Goal: Obtain resource: Download file/media

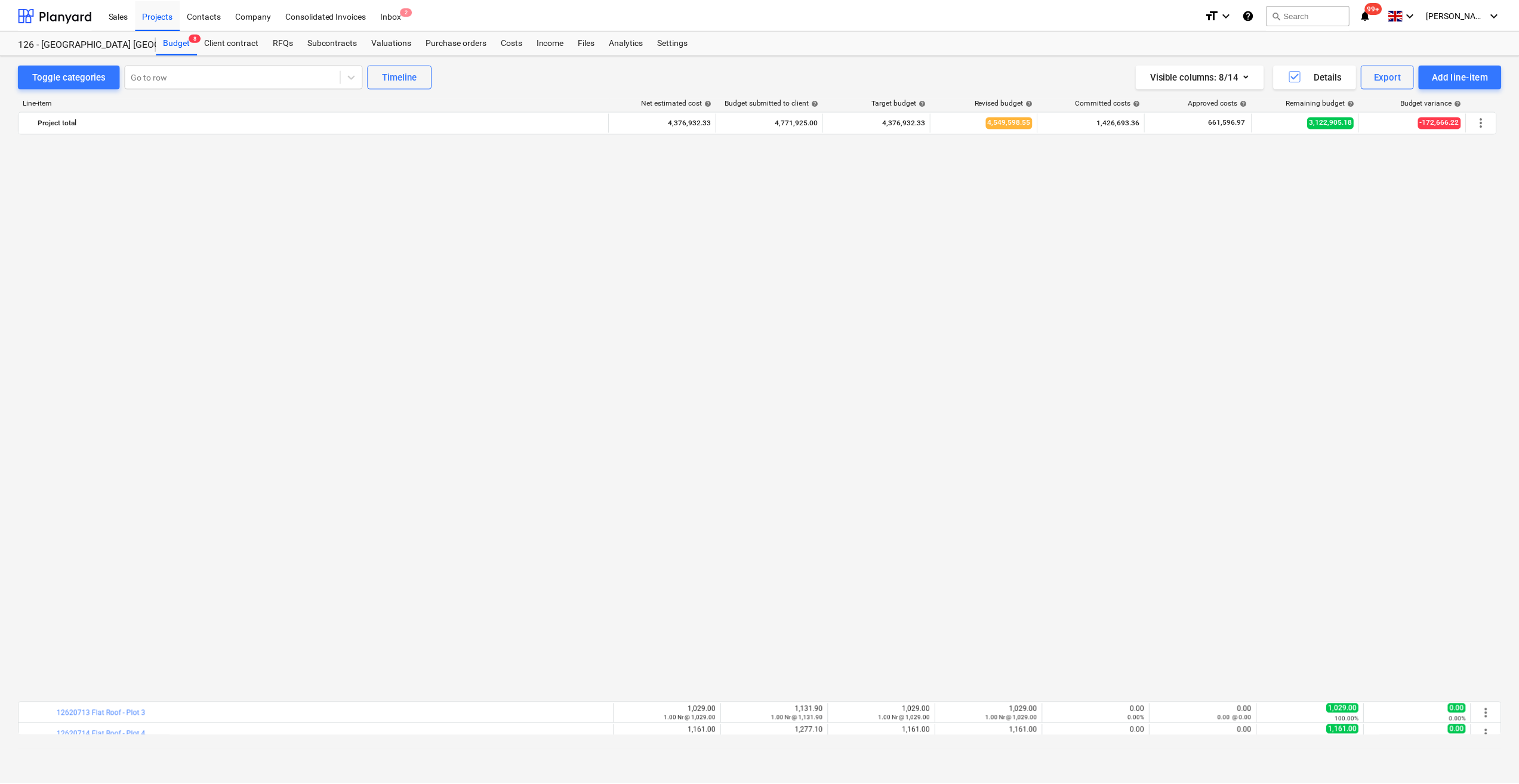
scroll to position [991, 0]
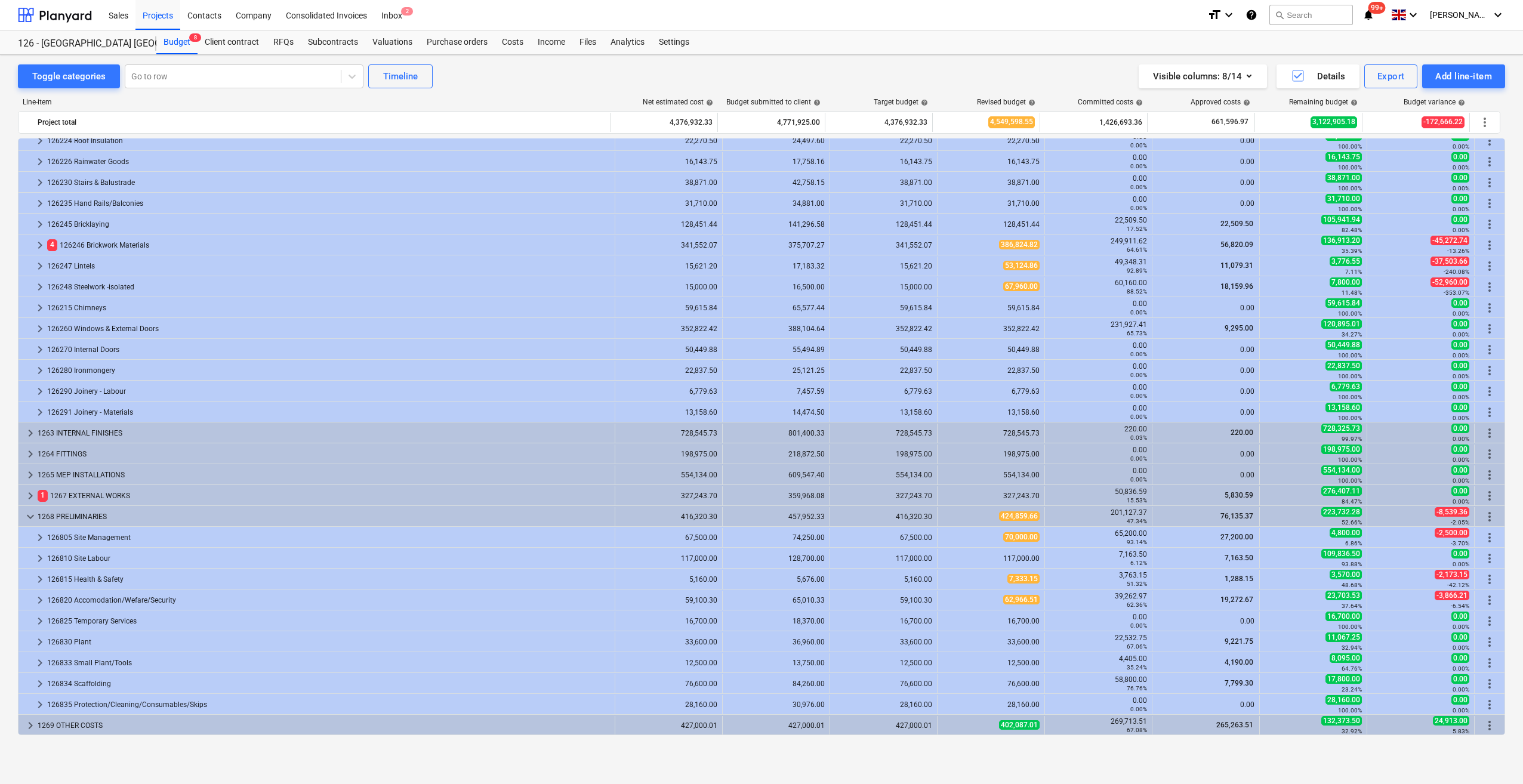
click at [1340, 38] on div "Budget 8 Client contract RFQs Subcontracts Valuations Purchase orders Costs Inc…" at bounding box center [831, 42] width 1349 height 24
click at [448, 40] on div "Purchase orders" at bounding box center [457, 42] width 75 height 24
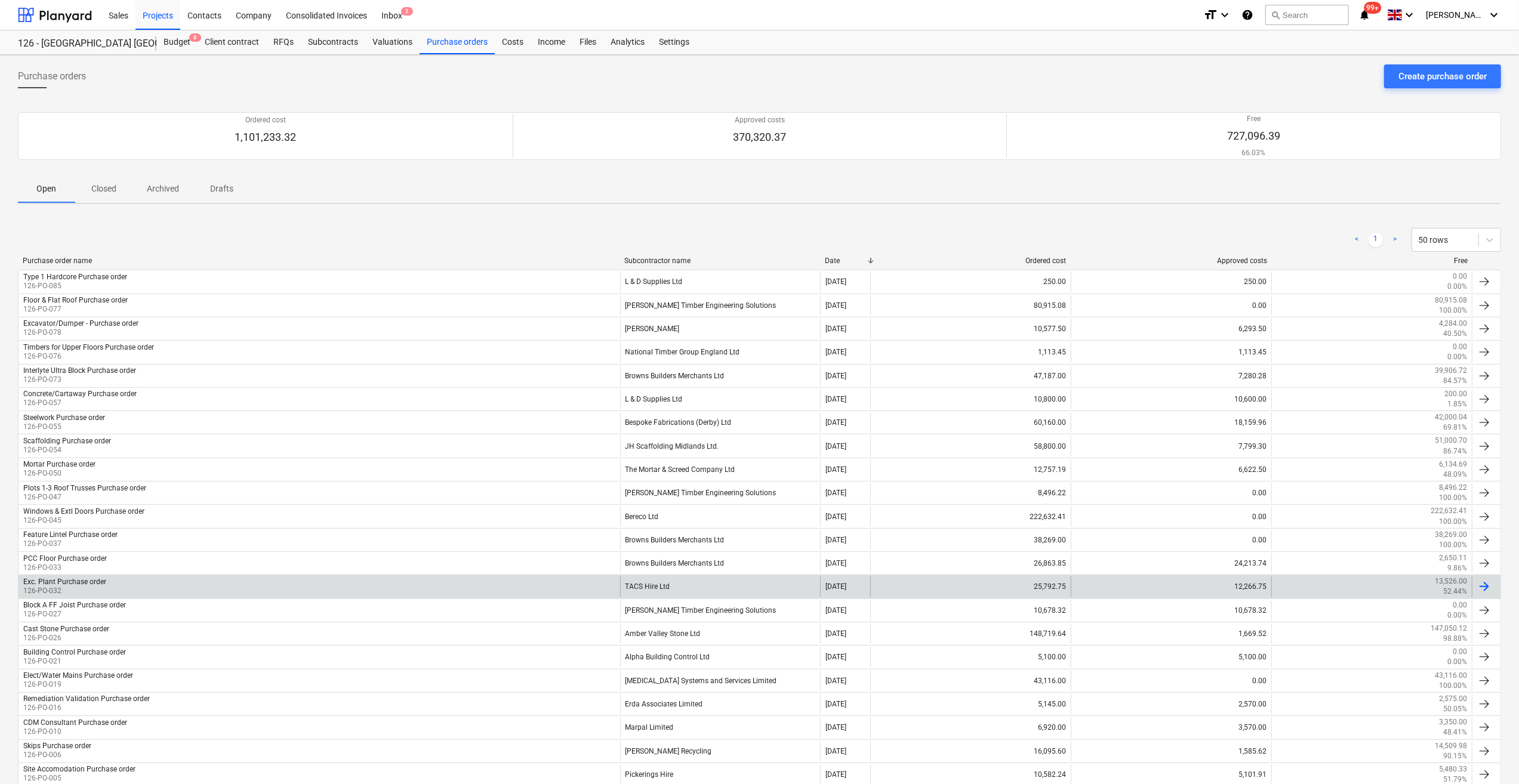
scroll to position [60, 0]
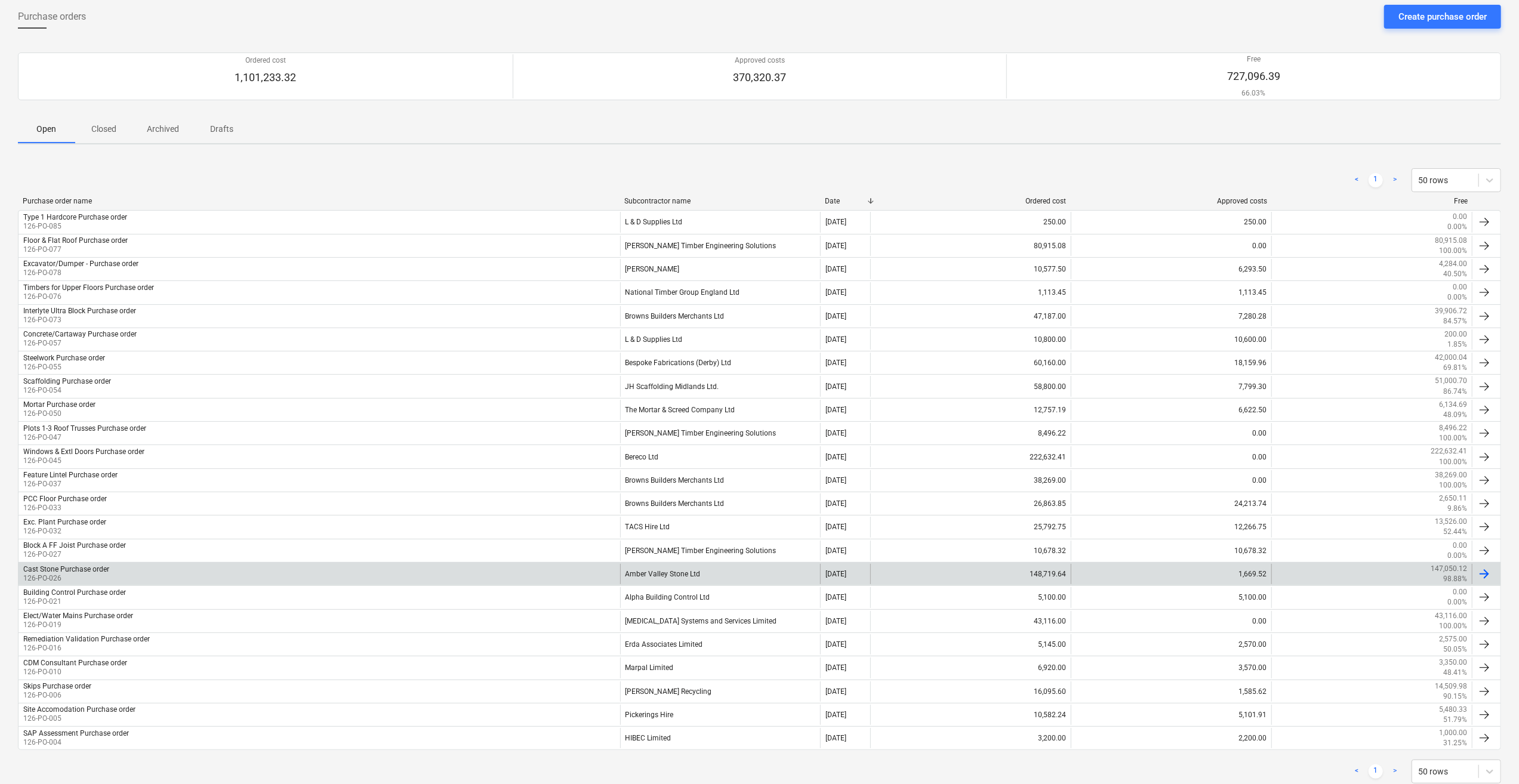
click at [165, 564] on div "Cast Stone Purchase order 126-PO-026" at bounding box center [319, 574] width 602 height 20
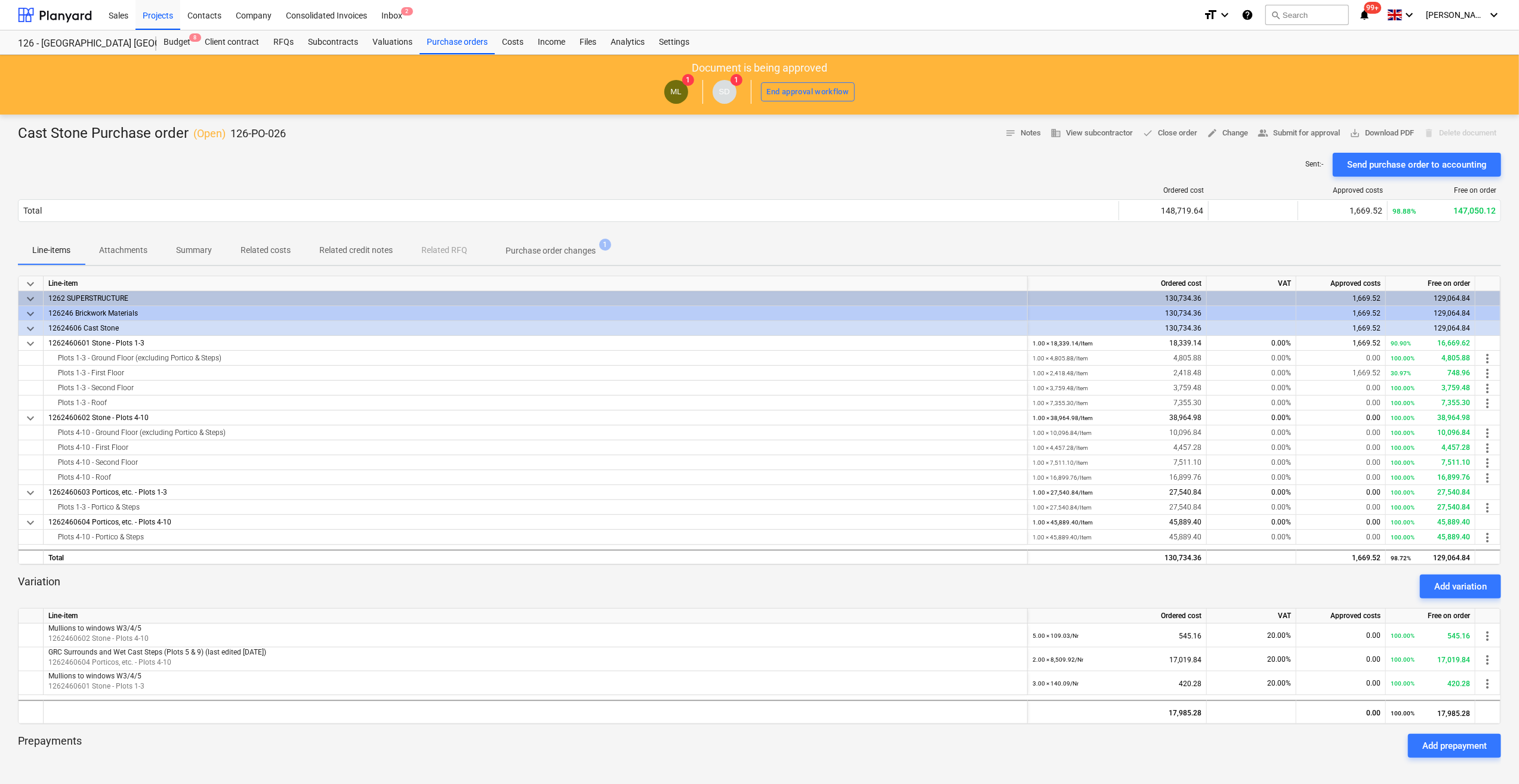
click at [120, 251] on p "Attachments" at bounding box center [123, 250] width 48 height 13
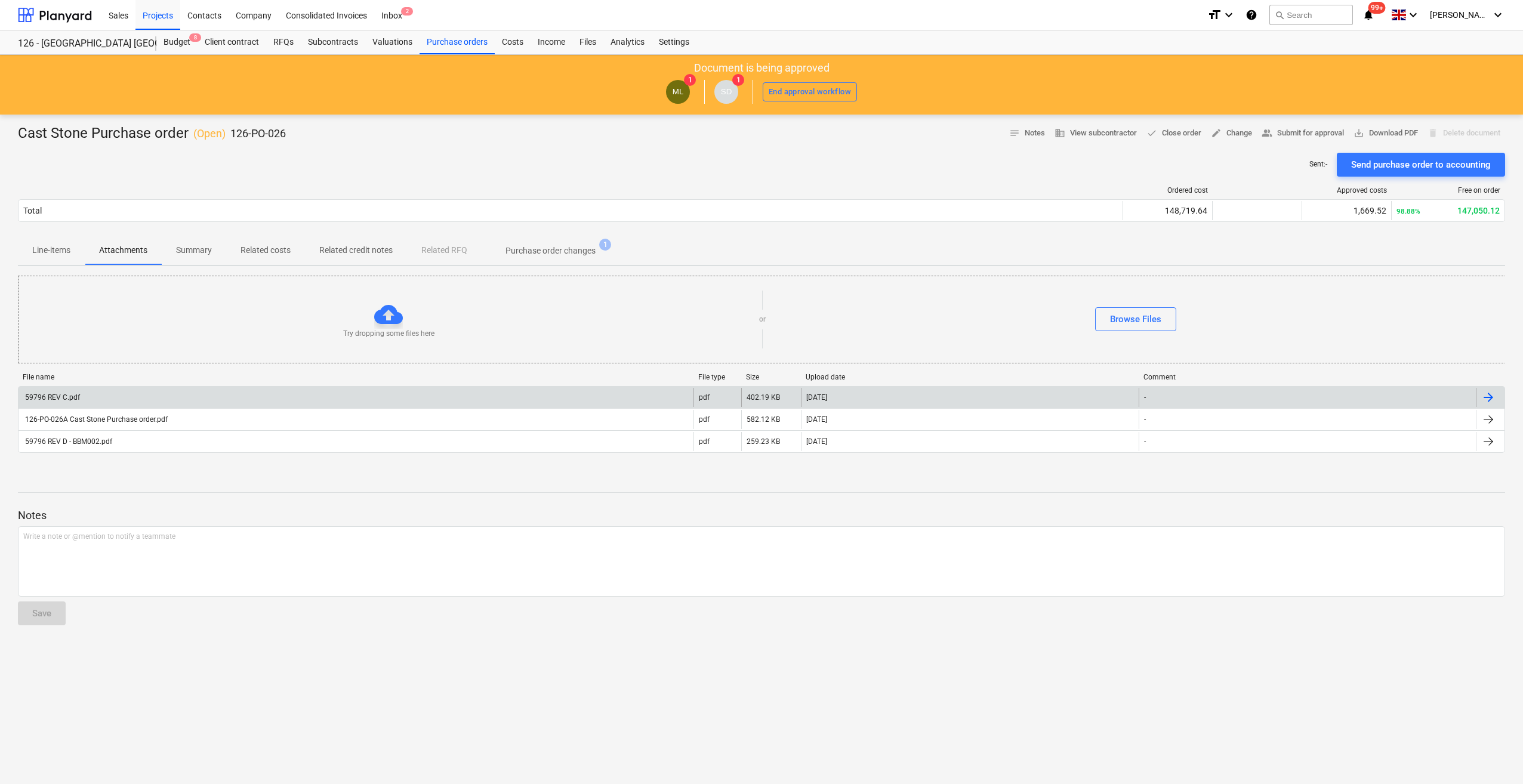
click at [68, 395] on div "59796 REV C.pdf" at bounding box center [52, 397] width 57 height 8
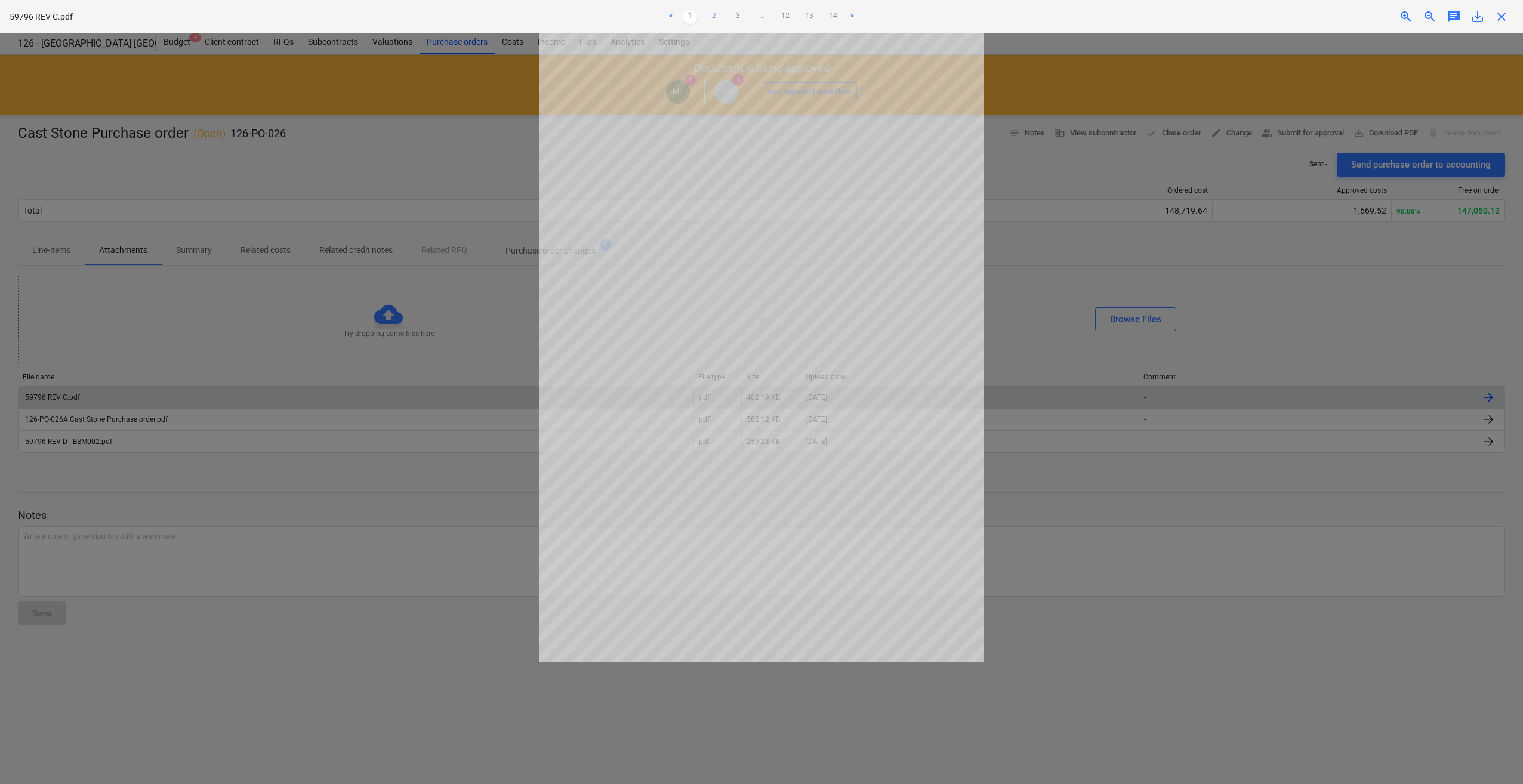
click at [711, 13] on link "2" at bounding box center [713, 16] width 14 height 14
click at [739, 18] on link "3" at bounding box center [737, 16] width 14 height 14
click at [1043, 631] on div at bounding box center [762, 408] width 1523 height 750
click at [749, 21] on link "4" at bounding box center [749, 16] width 14 height 14
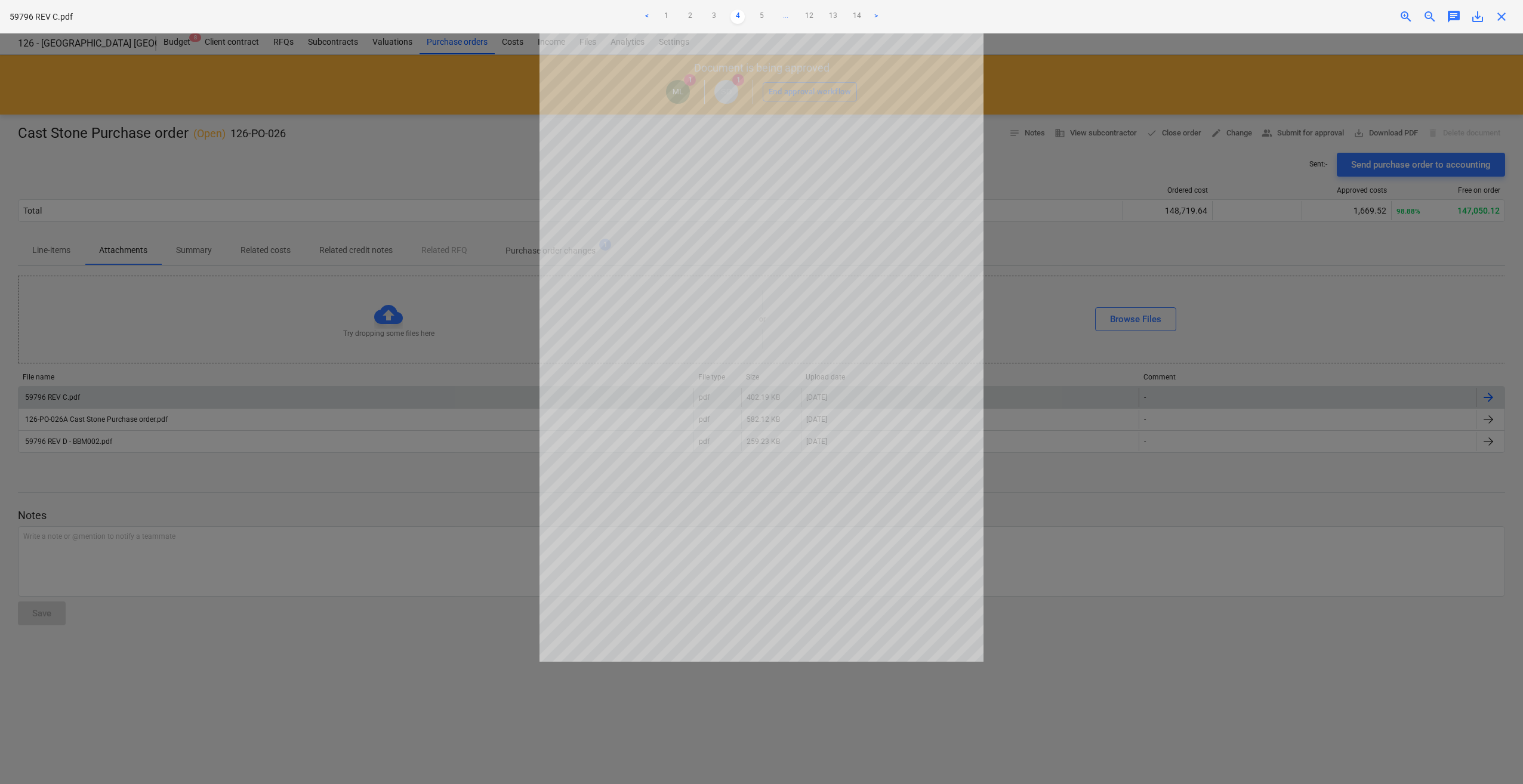
click at [749, 21] on ul "< 1 2 3 4 5 ... 12 13 14 >" at bounding box center [761, 16] width 501 height 14
click at [755, 19] on link "5" at bounding box center [761, 16] width 14 height 14
click at [727, 13] on link "4" at bounding box center [725, 16] width 14 height 14
click at [1501, 21] on span "close" at bounding box center [1501, 16] width 14 height 14
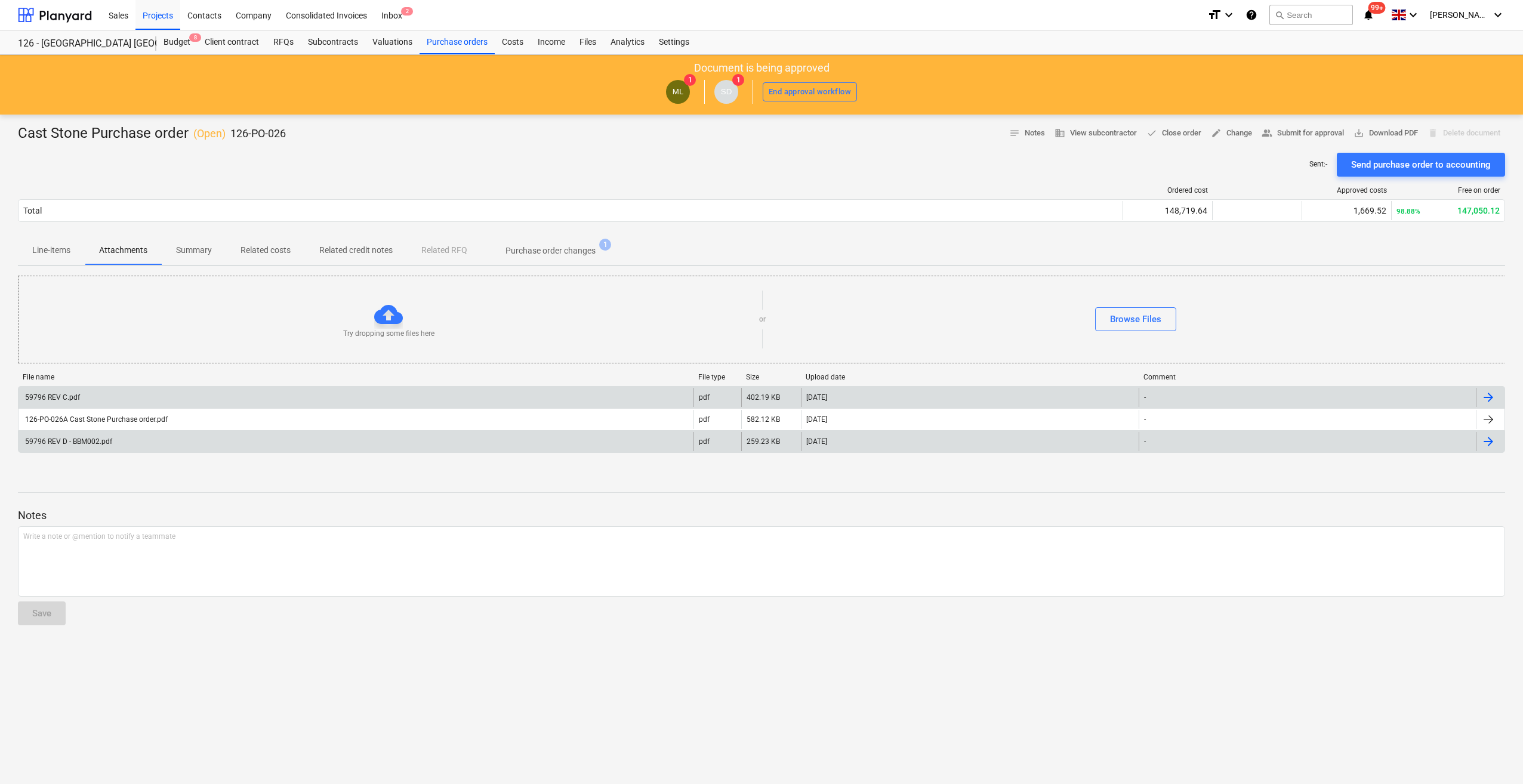
click at [84, 440] on div "59796 REV D - BBM002.pdf" at bounding box center [68, 441] width 89 height 8
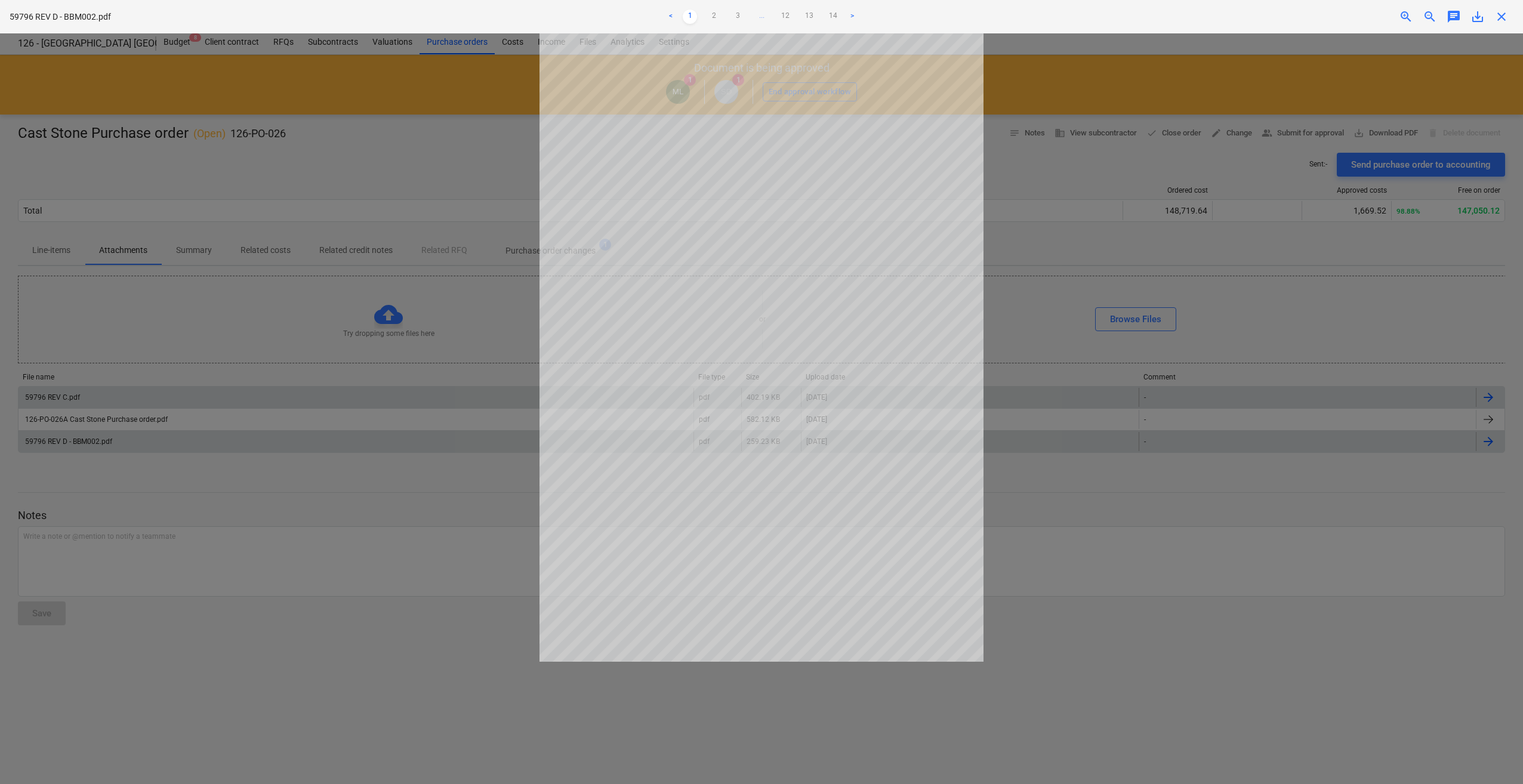
click at [1506, 19] on span "close" at bounding box center [1501, 16] width 14 height 14
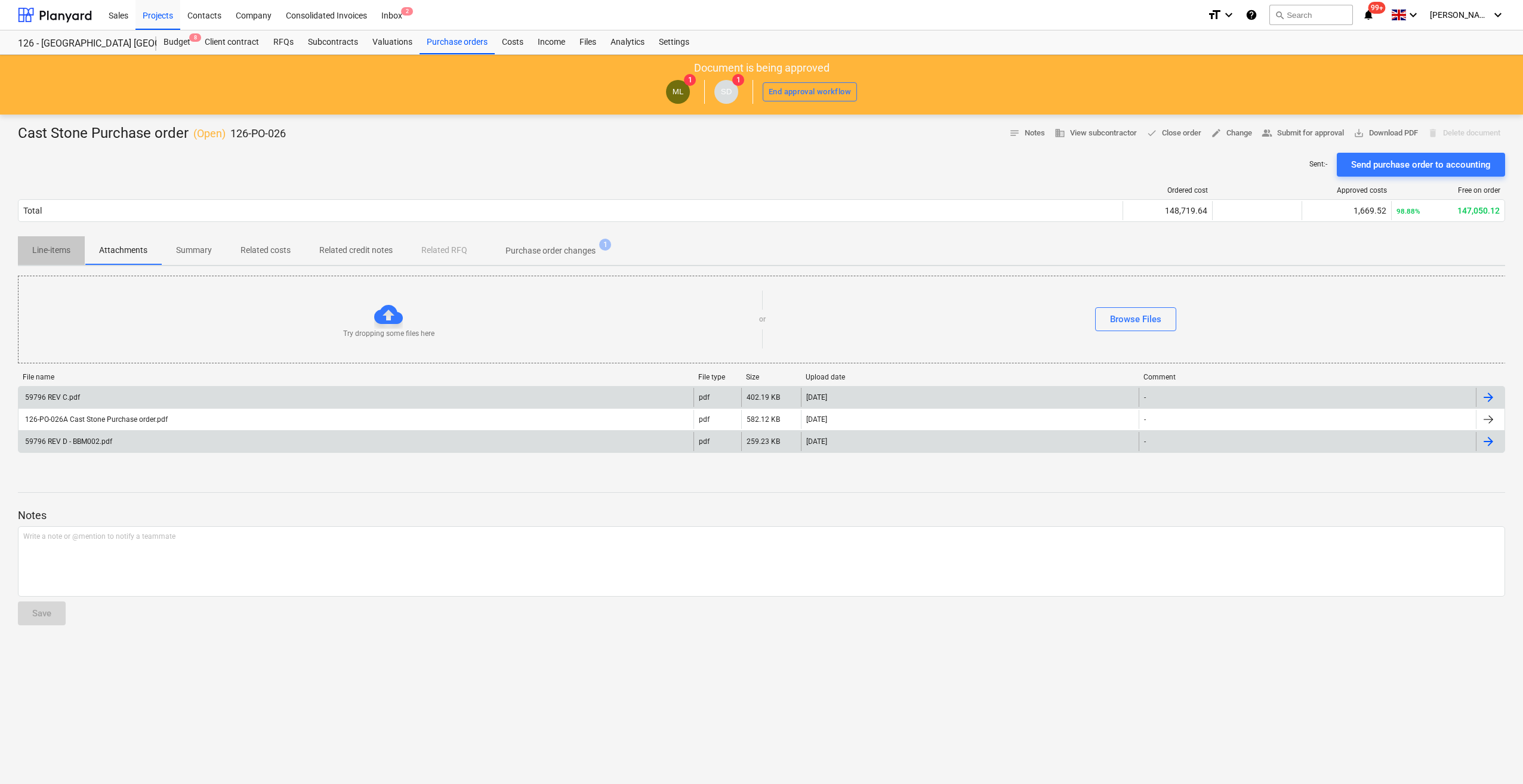
click at [58, 251] on p "Line-items" at bounding box center [51, 250] width 38 height 13
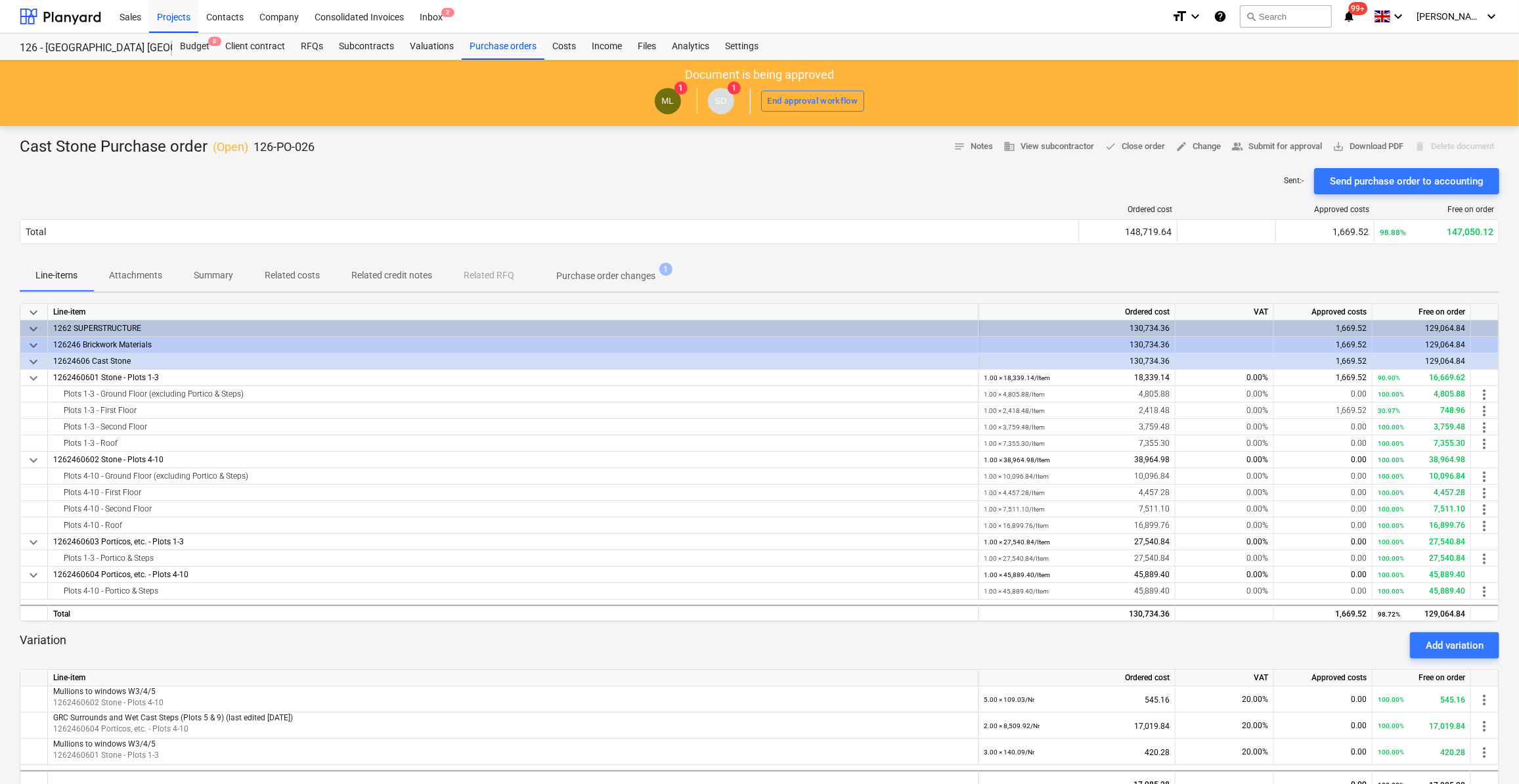
drag, startPoint x: 439, startPoint y: 158, endPoint x: 608, endPoint y: 145, distance: 169.5
click at [439, 158] on div at bounding box center [760, 162] width 1480 height 10
